Goal: Information Seeking & Learning: Learn about a topic

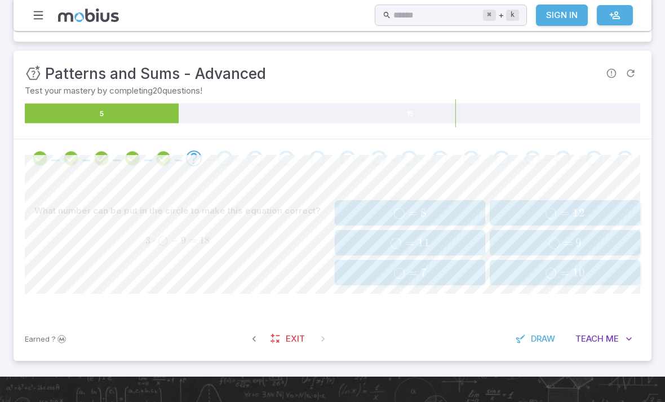
click at [491, 230] on button "◯ = 9 \bigcirc = 9 ◯ = 9" at bounding box center [565, 242] width 150 height 25
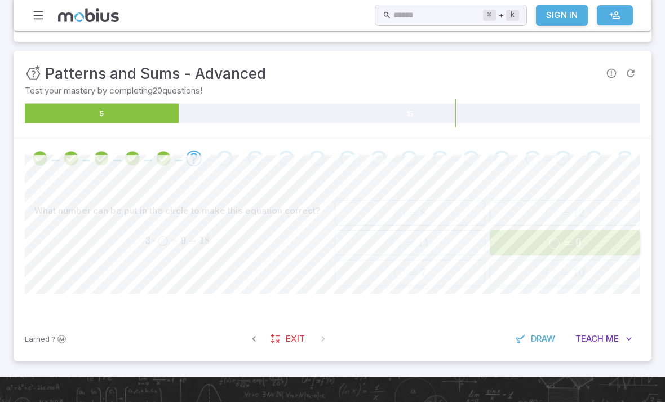
click at [526, 243] on span "◯ = 9" at bounding box center [564, 243] width 143 height 14
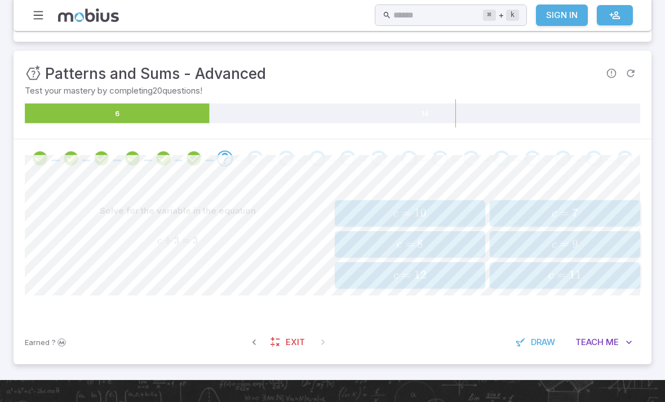
click at [605, 249] on span "c = 9" at bounding box center [564, 244] width 143 height 15
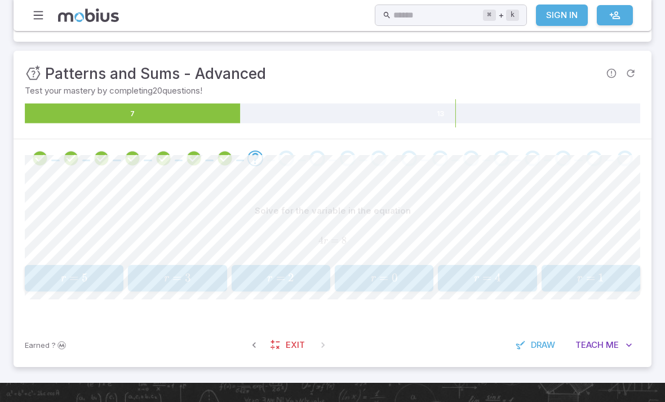
click at [281, 288] on button "r = 2 r = 2 r = 2" at bounding box center [281, 278] width 99 height 26
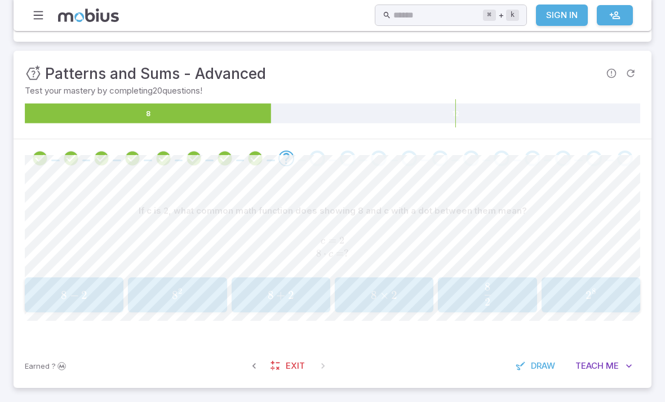
click at [375, 305] on div "8 × 2 8 \times 2 8 × 2" at bounding box center [384, 295] width 92 height 26
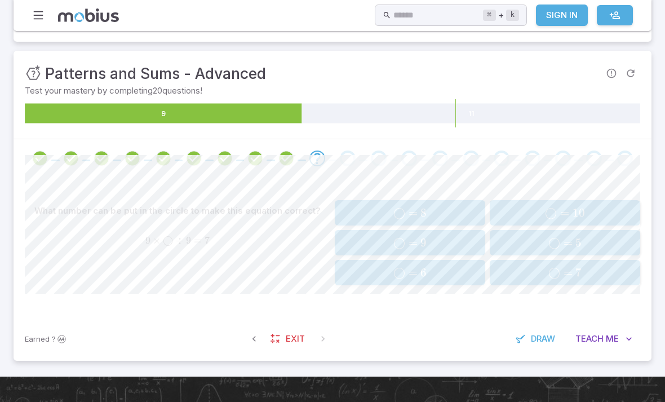
click at [539, 265] on span "◯ = 7" at bounding box center [564, 272] width 143 height 14
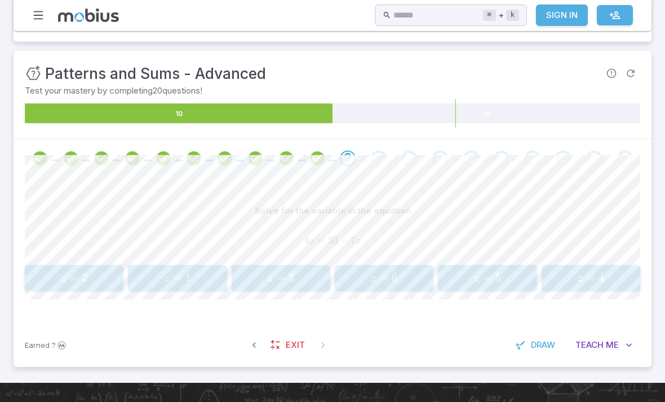
click at [390, 280] on span "z =" at bounding box center [381, 277] width 22 height 15
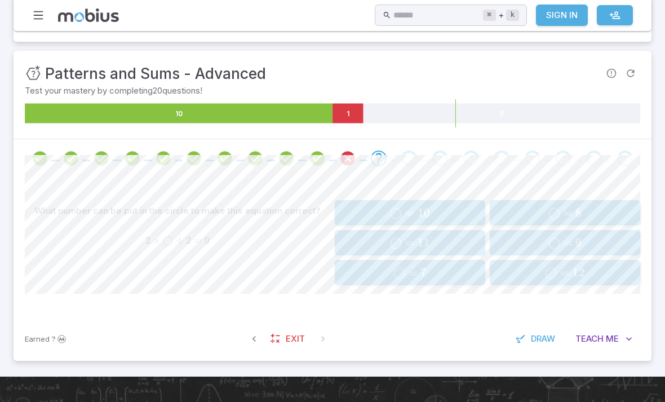
click at [567, 223] on button "◯ = 8 \bigcirc = 8 ◯ = 8" at bounding box center [565, 212] width 150 height 25
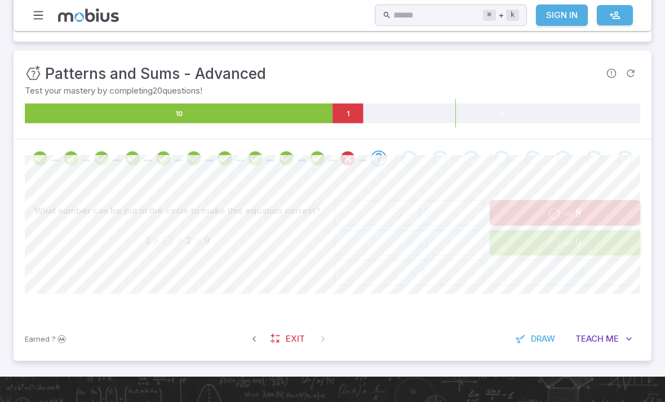
click at [580, 238] on span "9" at bounding box center [578, 243] width 6 height 14
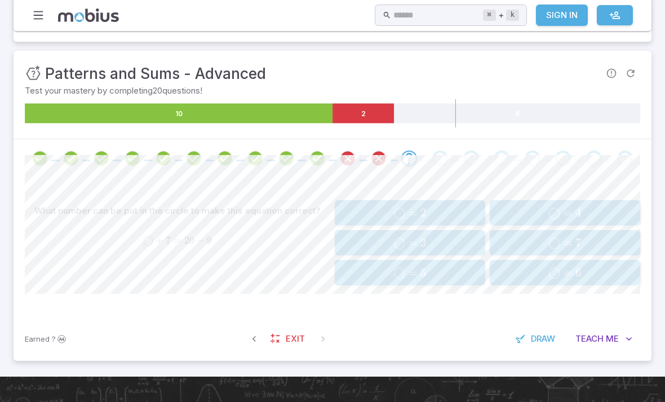
click at [528, 209] on span "◯ = 4" at bounding box center [564, 213] width 143 height 14
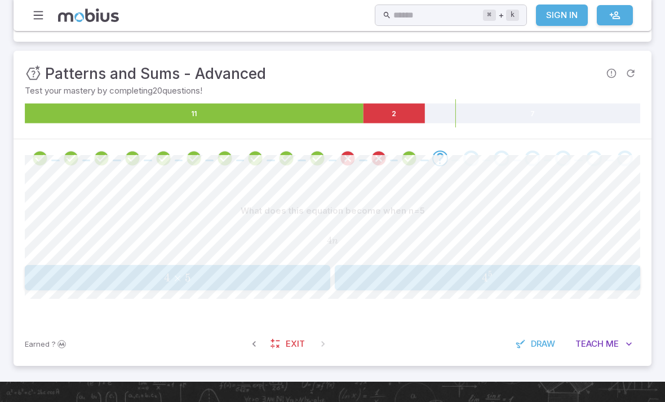
click at [118, 281] on span "4 × 5" at bounding box center [177, 277] width 298 height 14
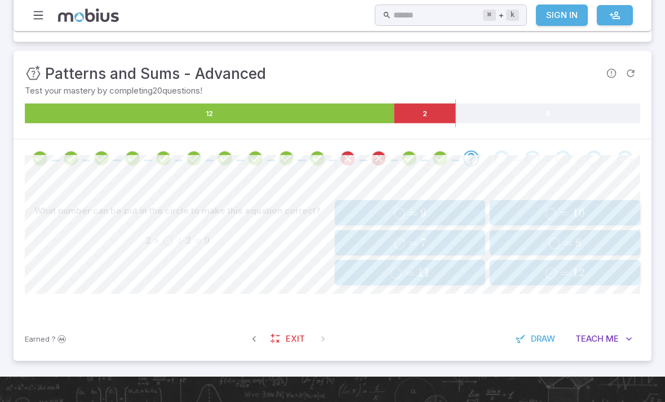
click at [372, 202] on button "◯ = 9 \bigcirc = 9 ◯ = 9" at bounding box center [410, 212] width 150 height 25
click at [434, 209] on span "◯ = 3" at bounding box center [409, 213] width 143 height 14
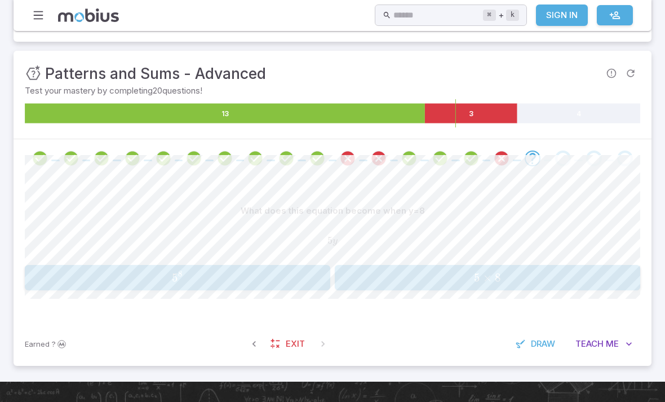
click at [384, 277] on span "5 × 8" at bounding box center [487, 277] width 298 height 14
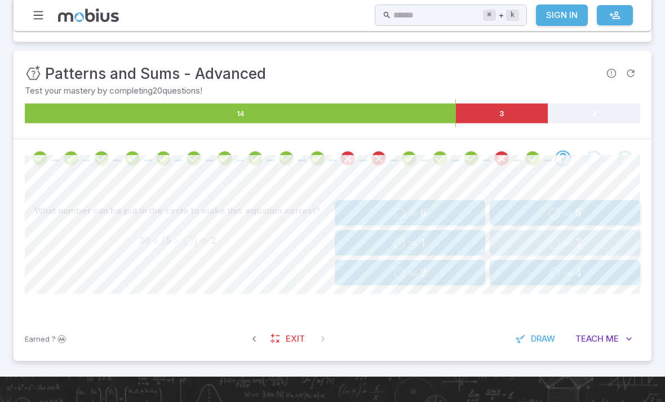
click at [539, 234] on div "◯ = 3 \bigcirc = 3 ◯ = 3" at bounding box center [564, 242] width 143 height 16
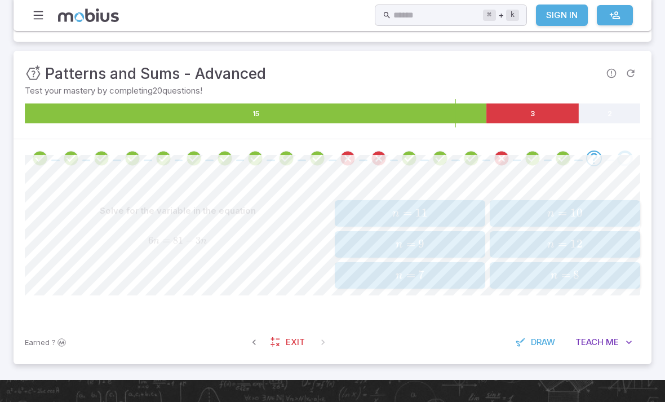
click at [455, 238] on span "n = 9" at bounding box center [409, 244] width 143 height 15
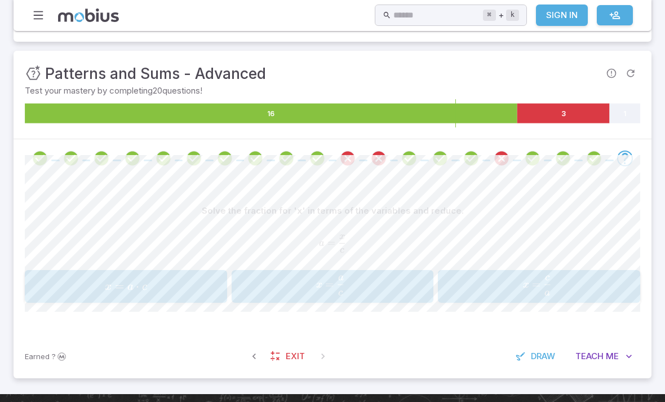
click at [531, 276] on span "x = a c ​" at bounding box center [537, 285] width 166 height 19
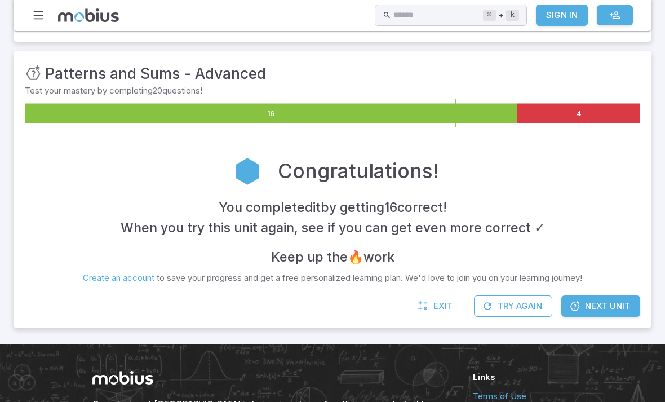
click at [439, 308] on span "Exit" at bounding box center [442, 306] width 19 height 12
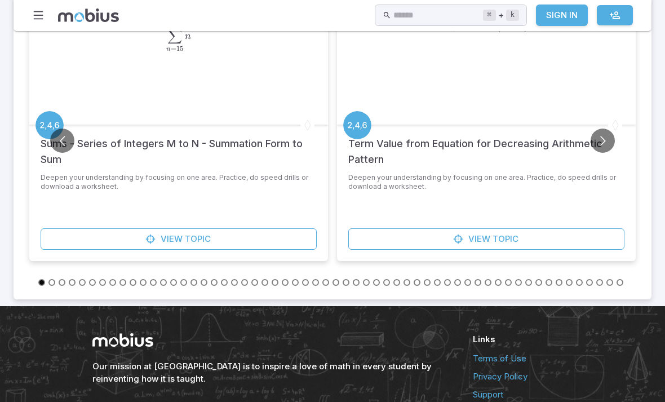
scroll to position [400, 0]
